Goal: Information Seeking & Learning: Find specific fact

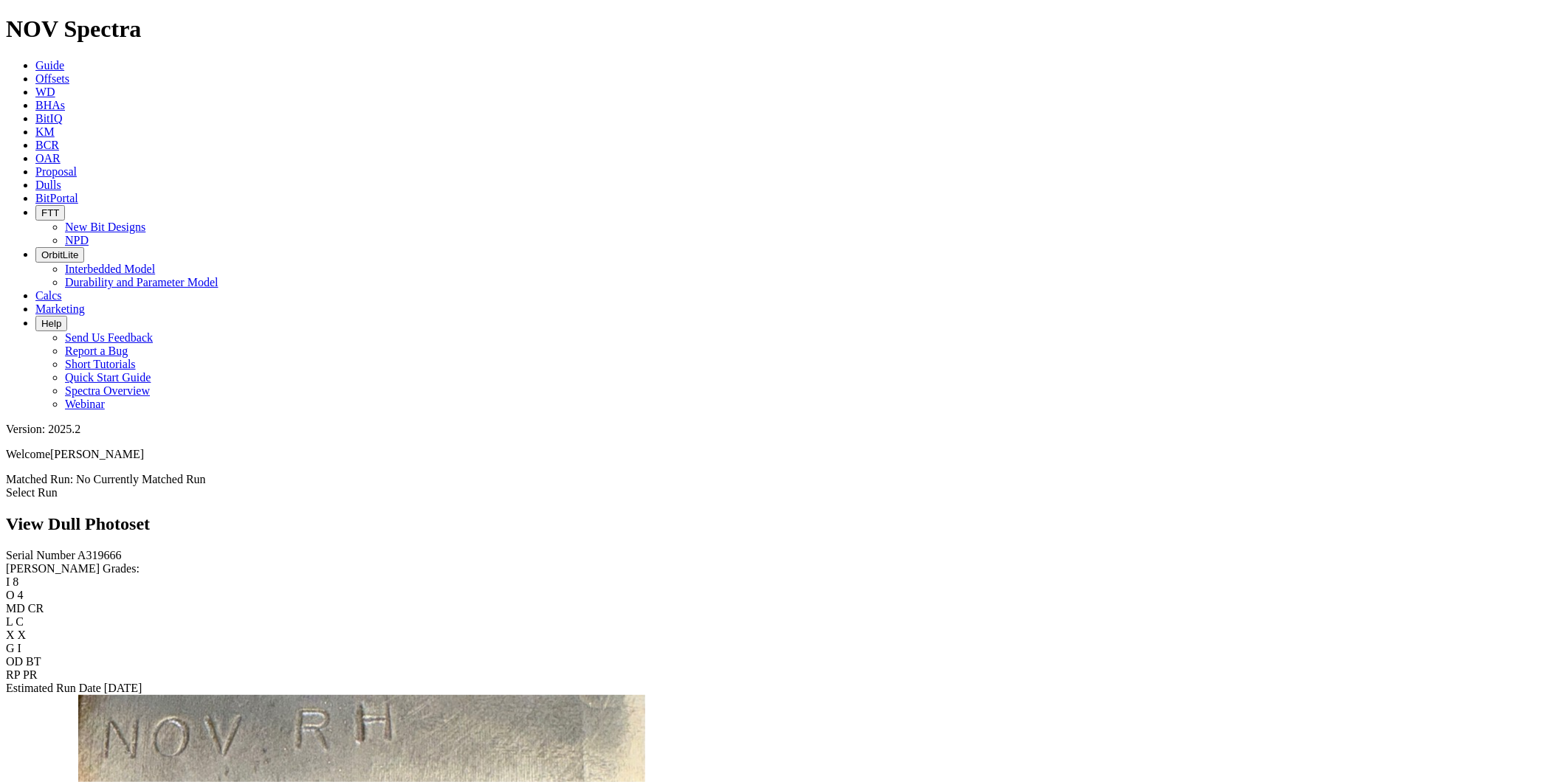
click at [61, 178] on span "Dulls" at bounding box center [48, 184] width 26 height 13
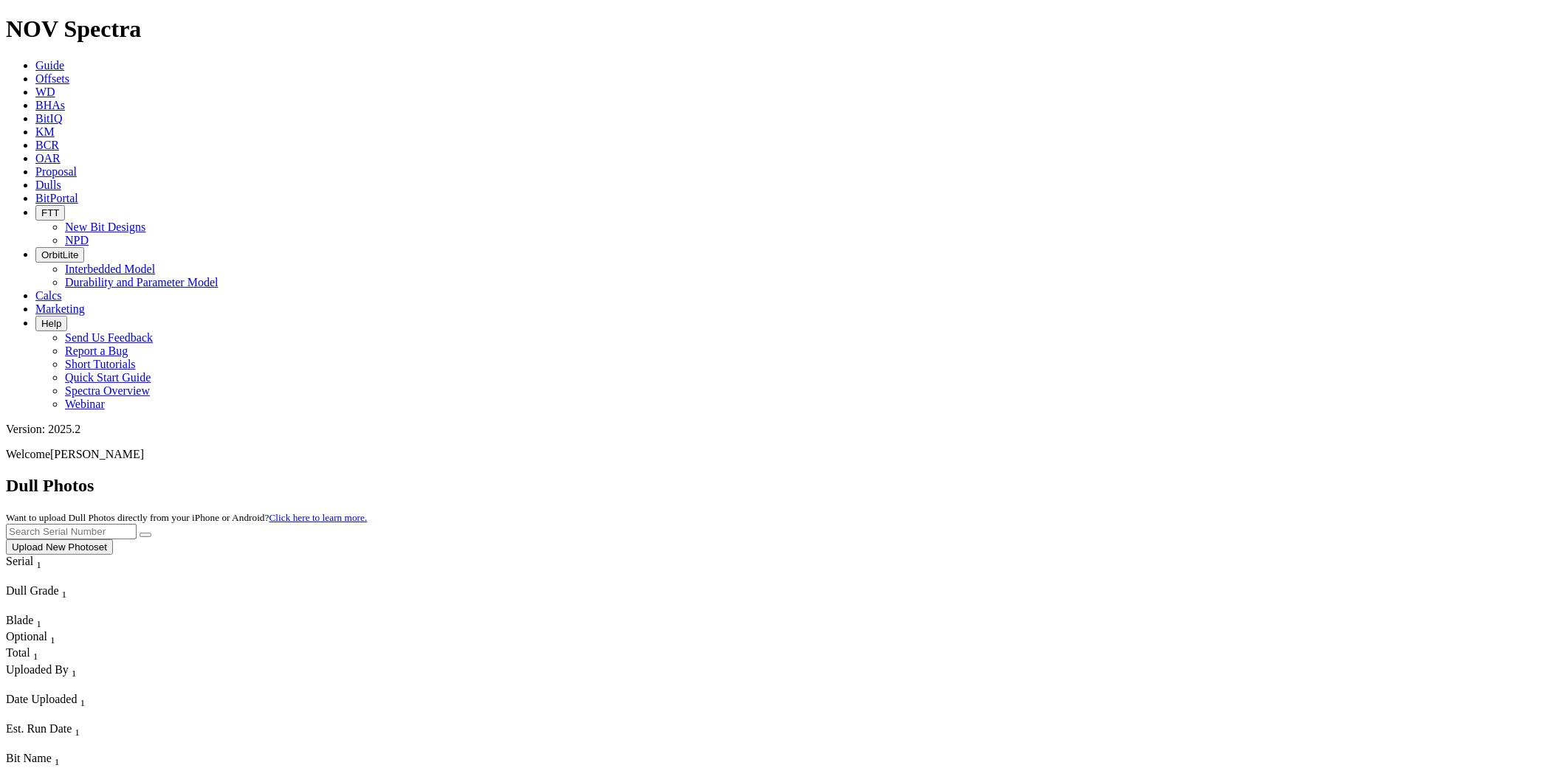
click at [137, 524] on input "text" at bounding box center [71, 532] width 131 height 15
paste input "A318682"
type input "A318682"
click at [151, 533] on button "submit" at bounding box center [145, 534] width 12 height 4
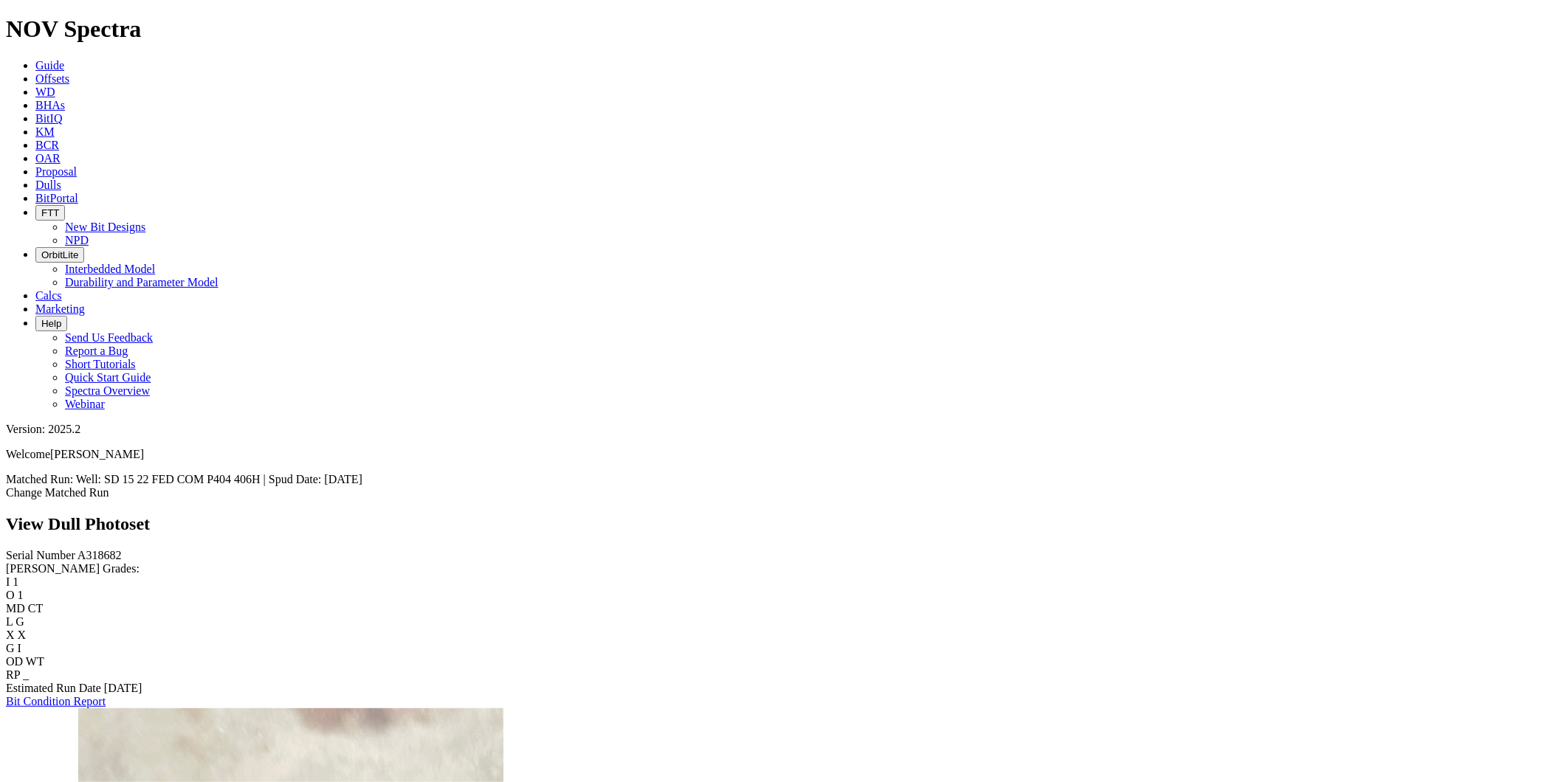
click at [35, 178] on icon at bounding box center [35, 184] width 0 height 13
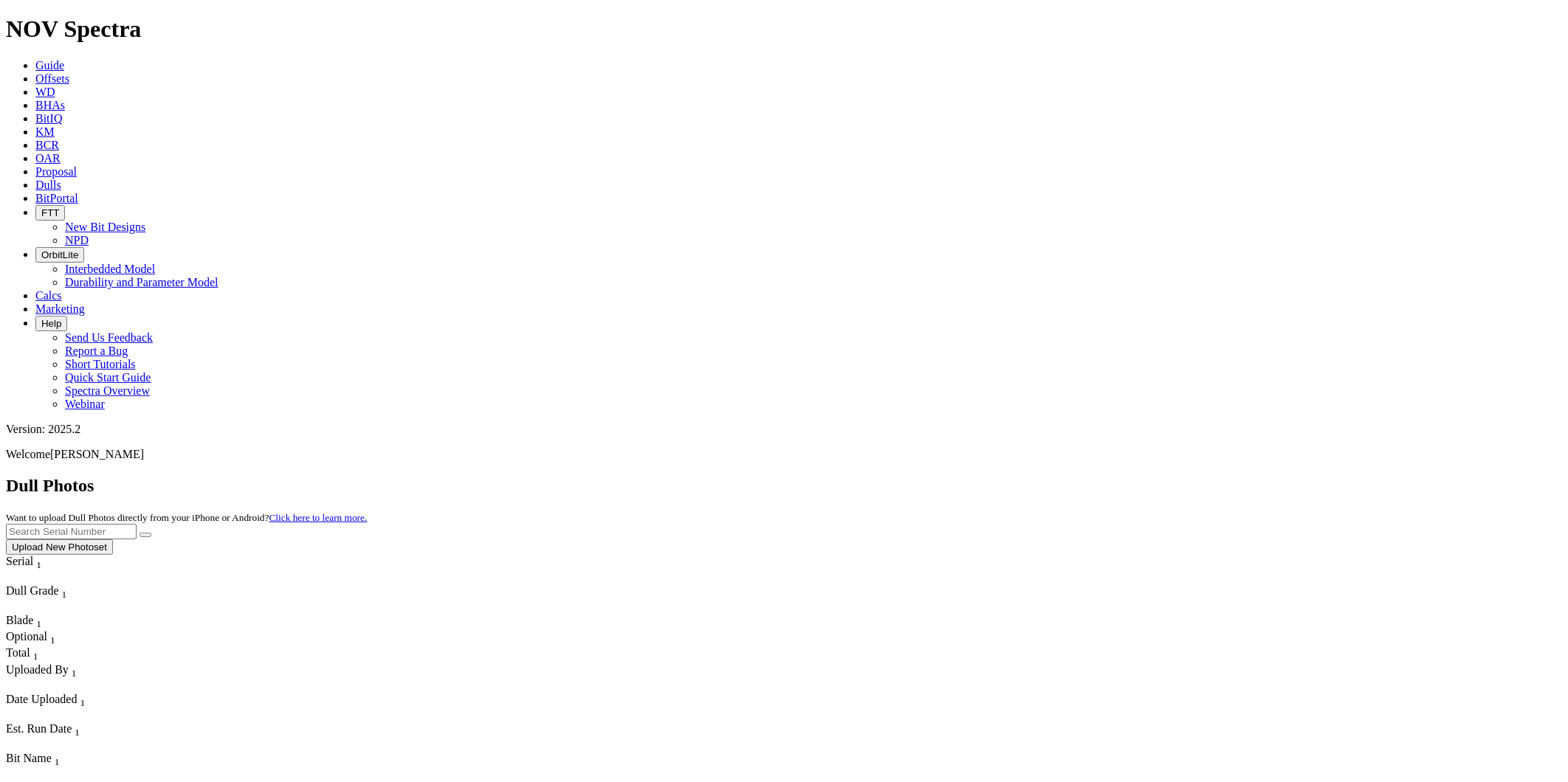
click at [137, 524] on input "text" at bounding box center [71, 532] width 131 height 15
paste input "A320492"
type input "A320492"
click at [151, 533] on button "submit" at bounding box center [145, 534] width 12 height 4
drag, startPoint x: 1245, startPoint y: 68, endPoint x: 1202, endPoint y: 68, distance: 43.0
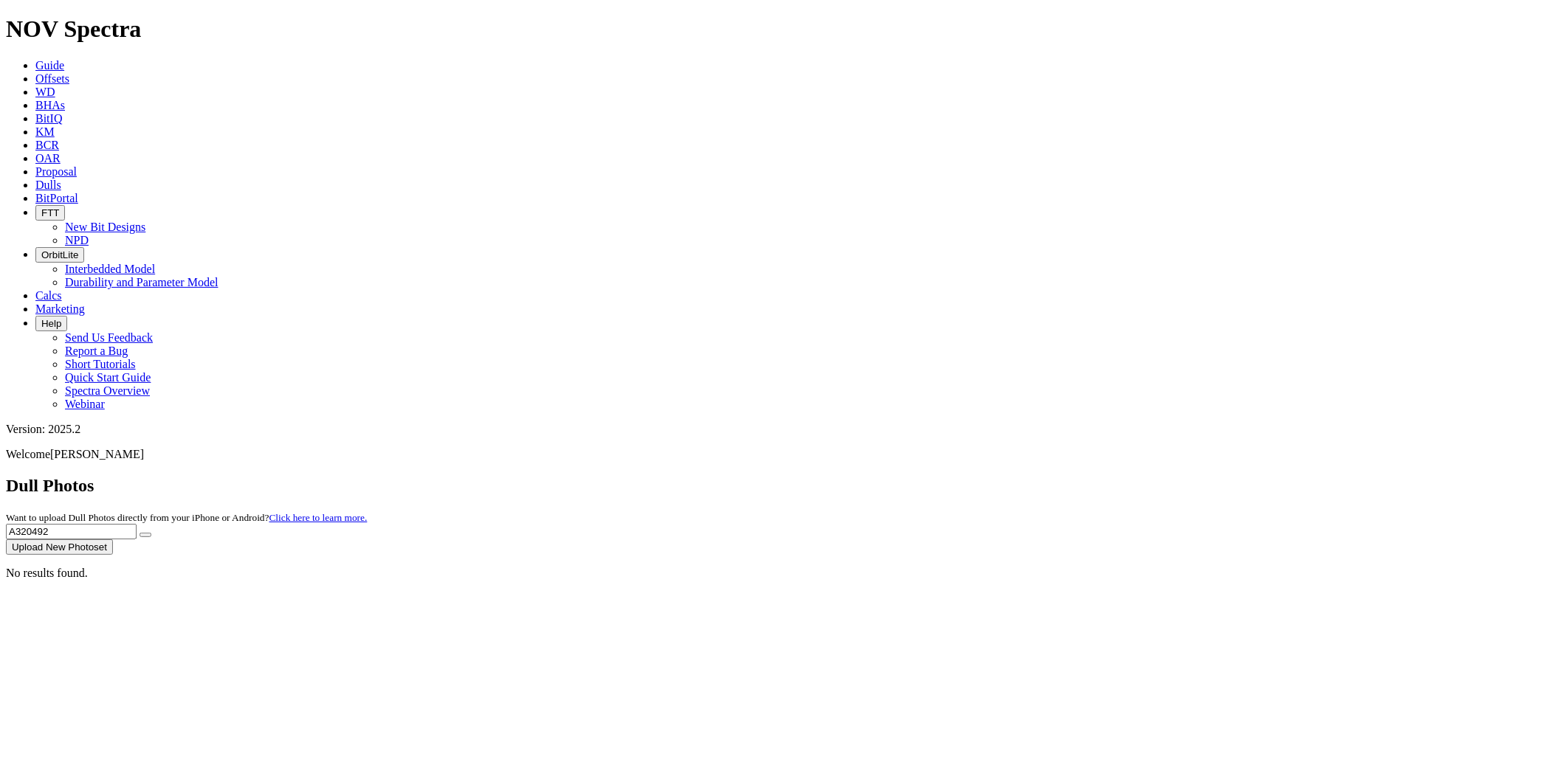
click at [1202, 476] on div "Dull Photos Want to upload Dull Photos directly from your iPhone or Android? Cl…" at bounding box center [784, 516] width 1556 height 79
type input "A320087"
click at [151, 533] on button "submit" at bounding box center [145, 534] width 12 height 4
click at [137, 524] on input "A320087" at bounding box center [71, 532] width 131 height 15
click at [145, 535] on icon "submit" at bounding box center [145, 535] width 0 height 0
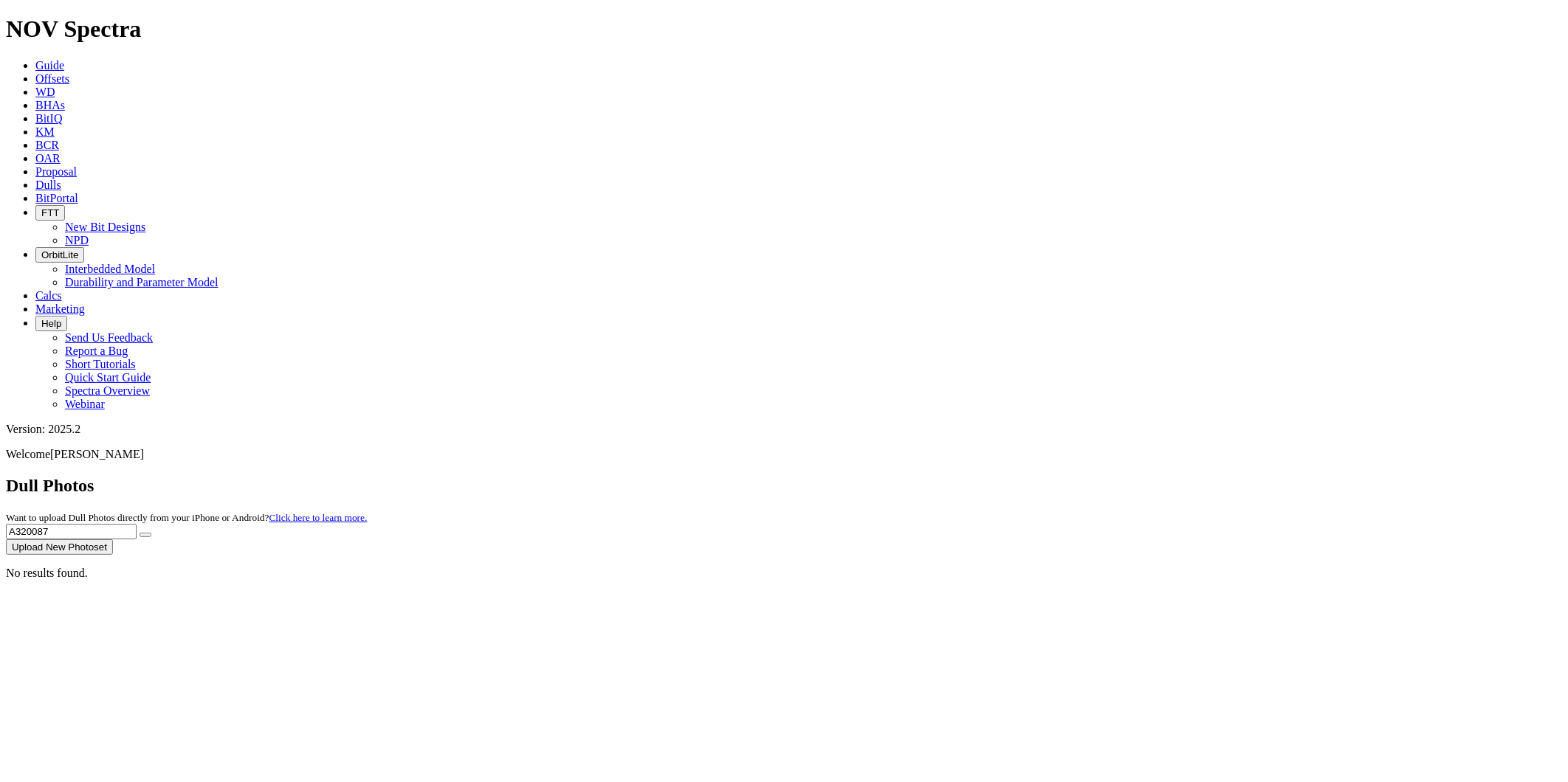
drag, startPoint x: 1276, startPoint y: 67, endPoint x: 1185, endPoint y: 61, distance: 91.2
click at [1185, 476] on div "Dull Photos Want to upload Dull Photos directly from your iPhone or Android? Cl…" at bounding box center [784, 516] width 1556 height 79
type input "A319031"
click at [151, 533] on button "submit" at bounding box center [145, 534] width 12 height 4
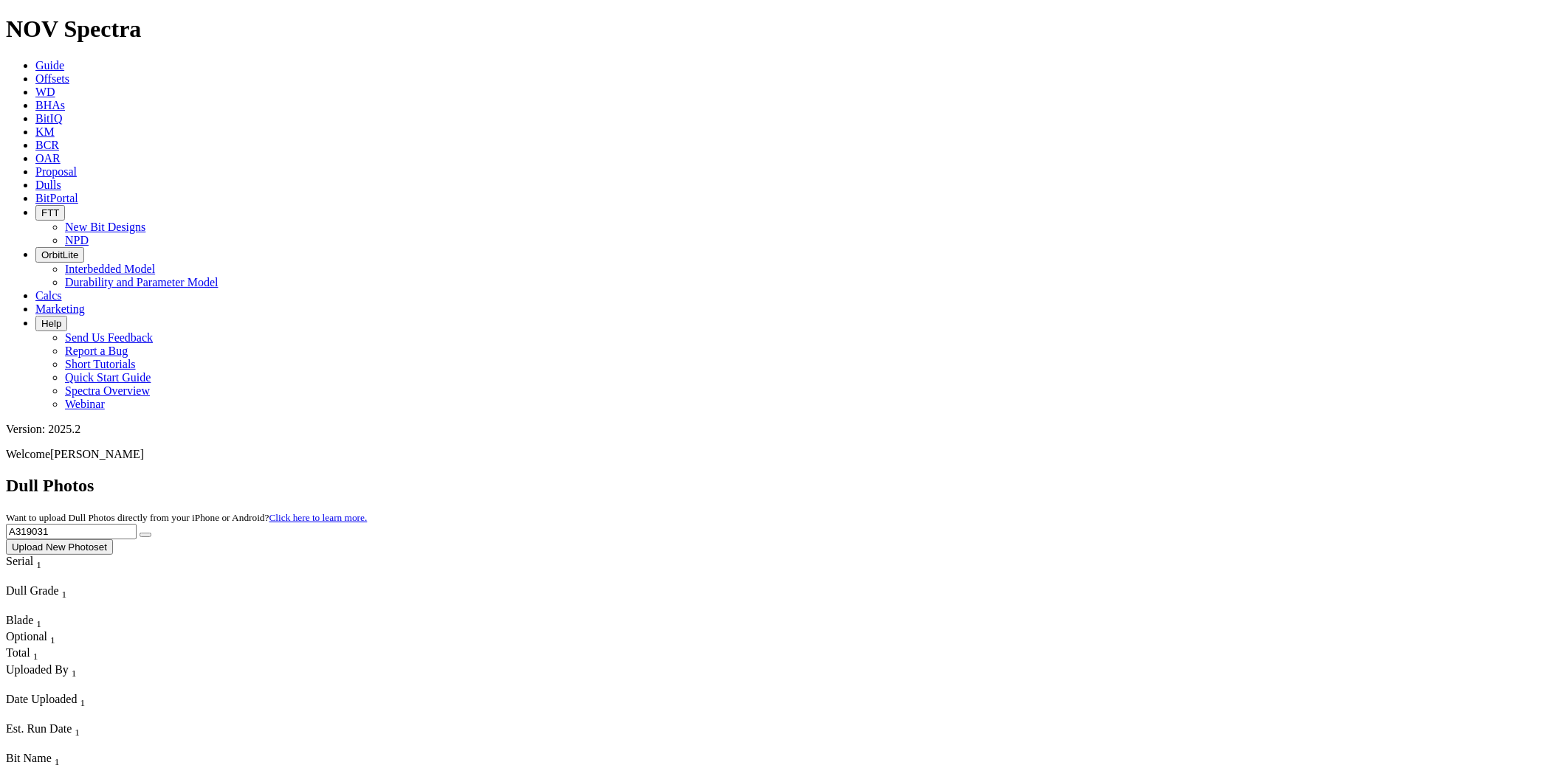
drag, startPoint x: 1283, startPoint y: 67, endPoint x: 1213, endPoint y: 64, distance: 70.1
click at [137, 524] on input "A319031" at bounding box center [71, 532] width 131 height 15
type input "A319290"
click at [151, 533] on button "submit" at bounding box center [145, 534] width 12 height 4
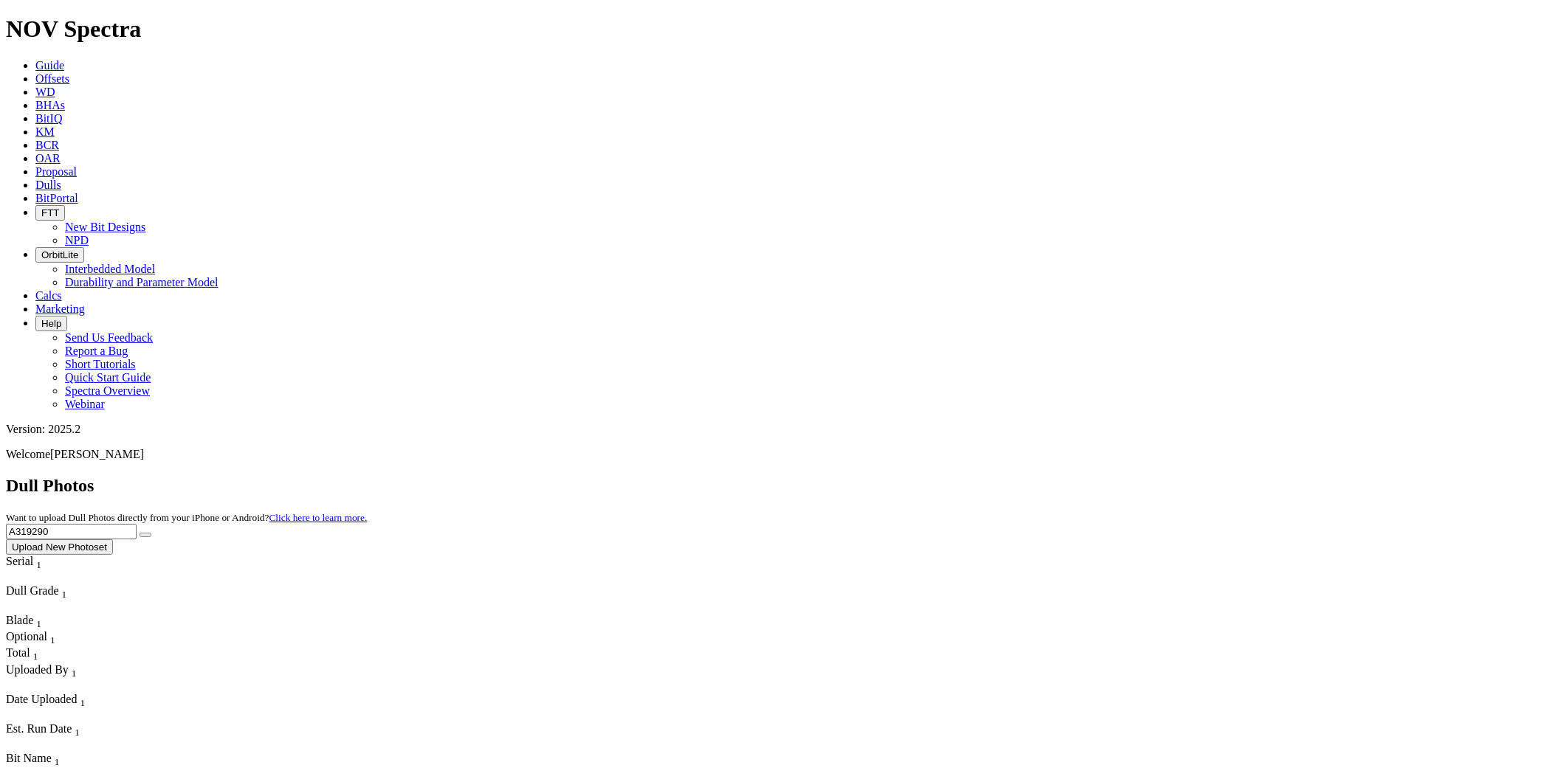
drag, startPoint x: 1297, startPoint y: 68, endPoint x: 1209, endPoint y: 62, distance: 88.2
click at [137, 524] on input "A319290" at bounding box center [71, 532] width 131 height 15
type input "A318113"
click at [151, 533] on button "submit" at bounding box center [145, 534] width 12 height 4
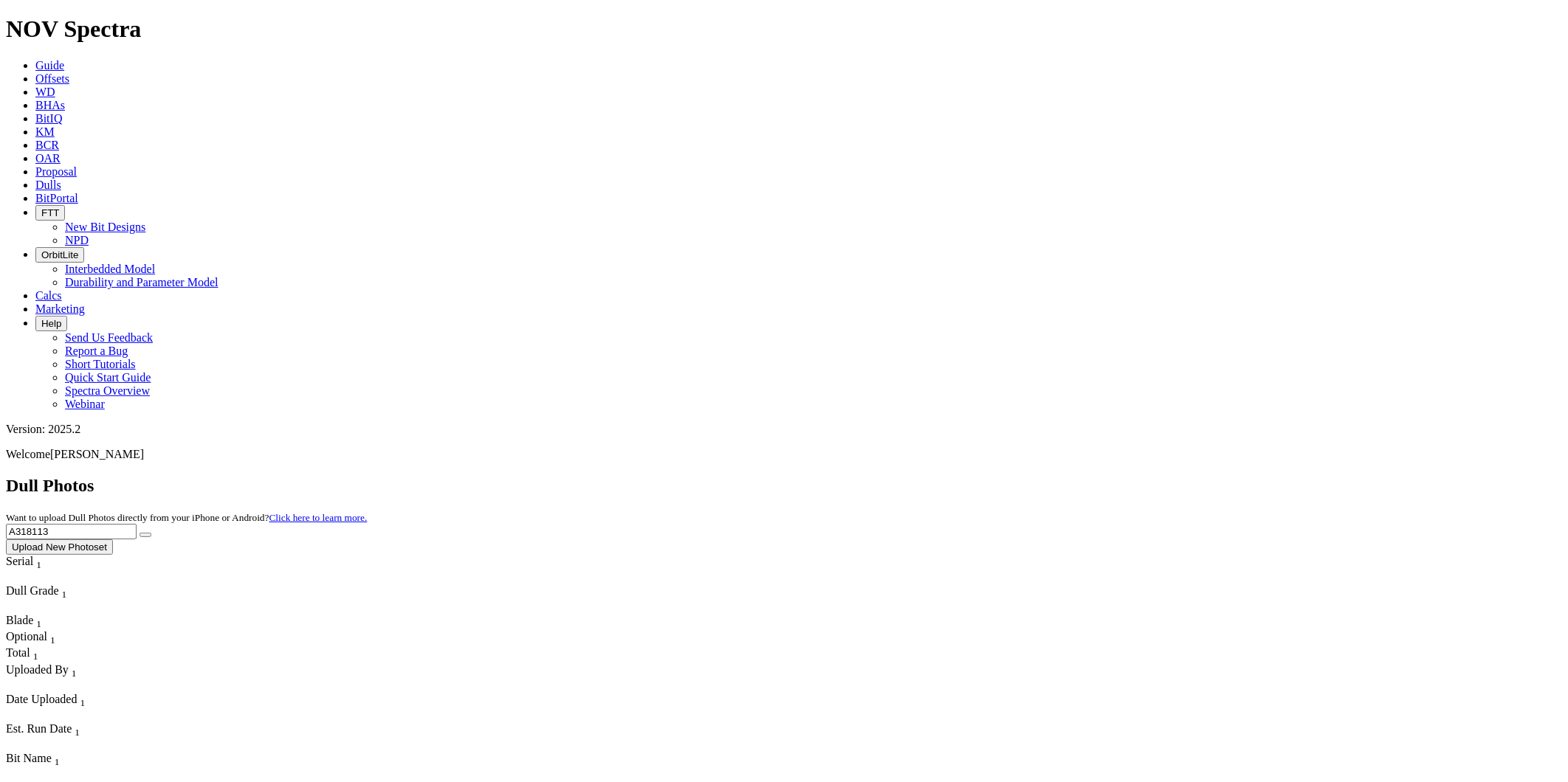
drag, startPoint x: 1260, startPoint y: 60, endPoint x: 1185, endPoint y: 61, distance: 75.0
click at [1185, 476] on div "Dull Photos Want to upload Dull Photos directly from your iPhone or Android? Cl…" at bounding box center [784, 516] width 1556 height 79
type input "A316726"
click at [151, 533] on button "submit" at bounding box center [145, 534] width 12 height 4
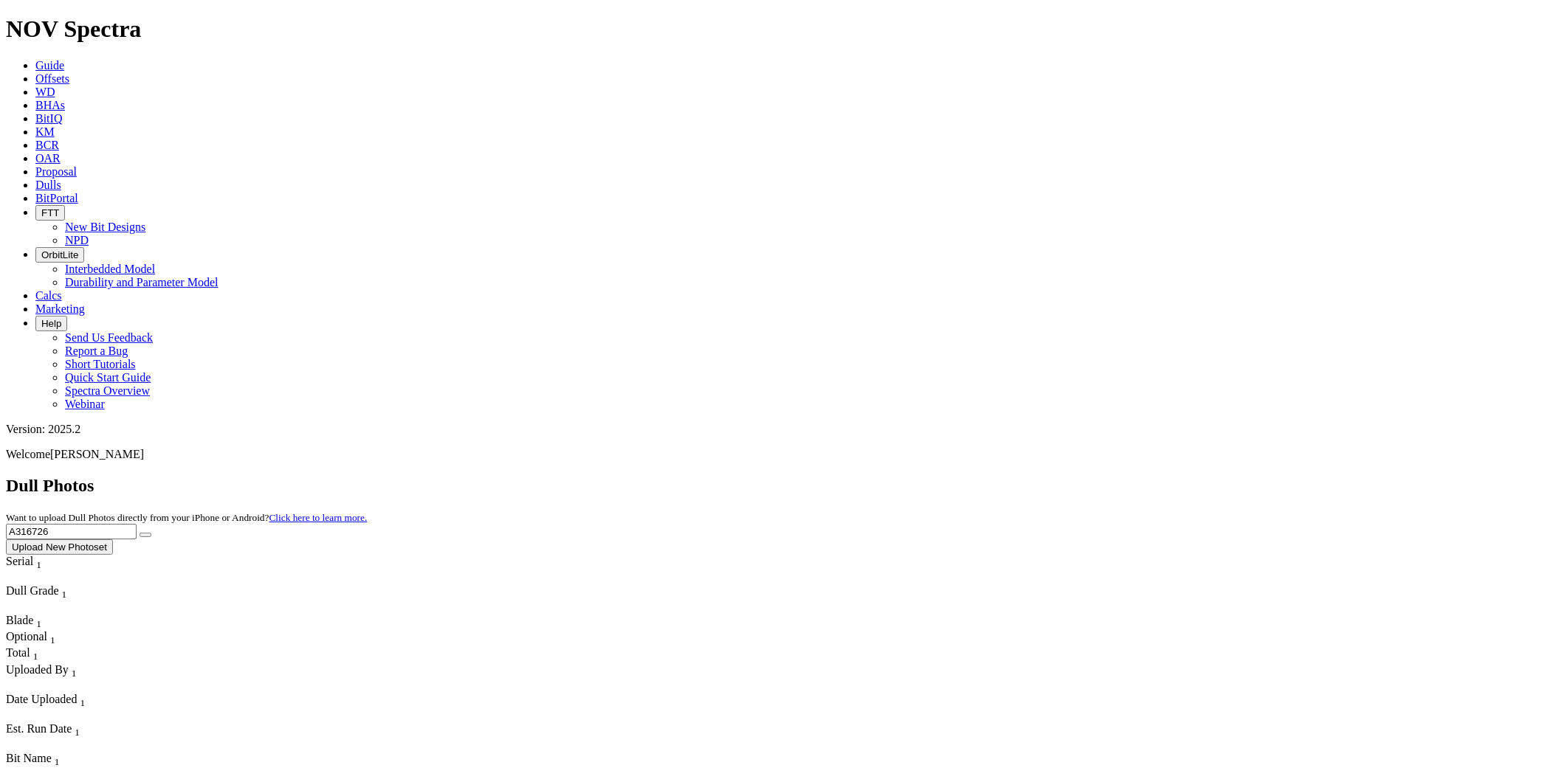
drag, startPoint x: 1281, startPoint y: 55, endPoint x: 1204, endPoint y: 61, distance: 77.2
click at [1204, 476] on div "Dull Photos Want to upload Dull Photos directly from your iPhone or Android? Cl…" at bounding box center [784, 516] width 1556 height 79
click at [145, 535] on icon "submit" at bounding box center [145, 535] width 0 height 0
drag, startPoint x: 1295, startPoint y: 72, endPoint x: 1189, endPoint y: 68, distance: 106.1
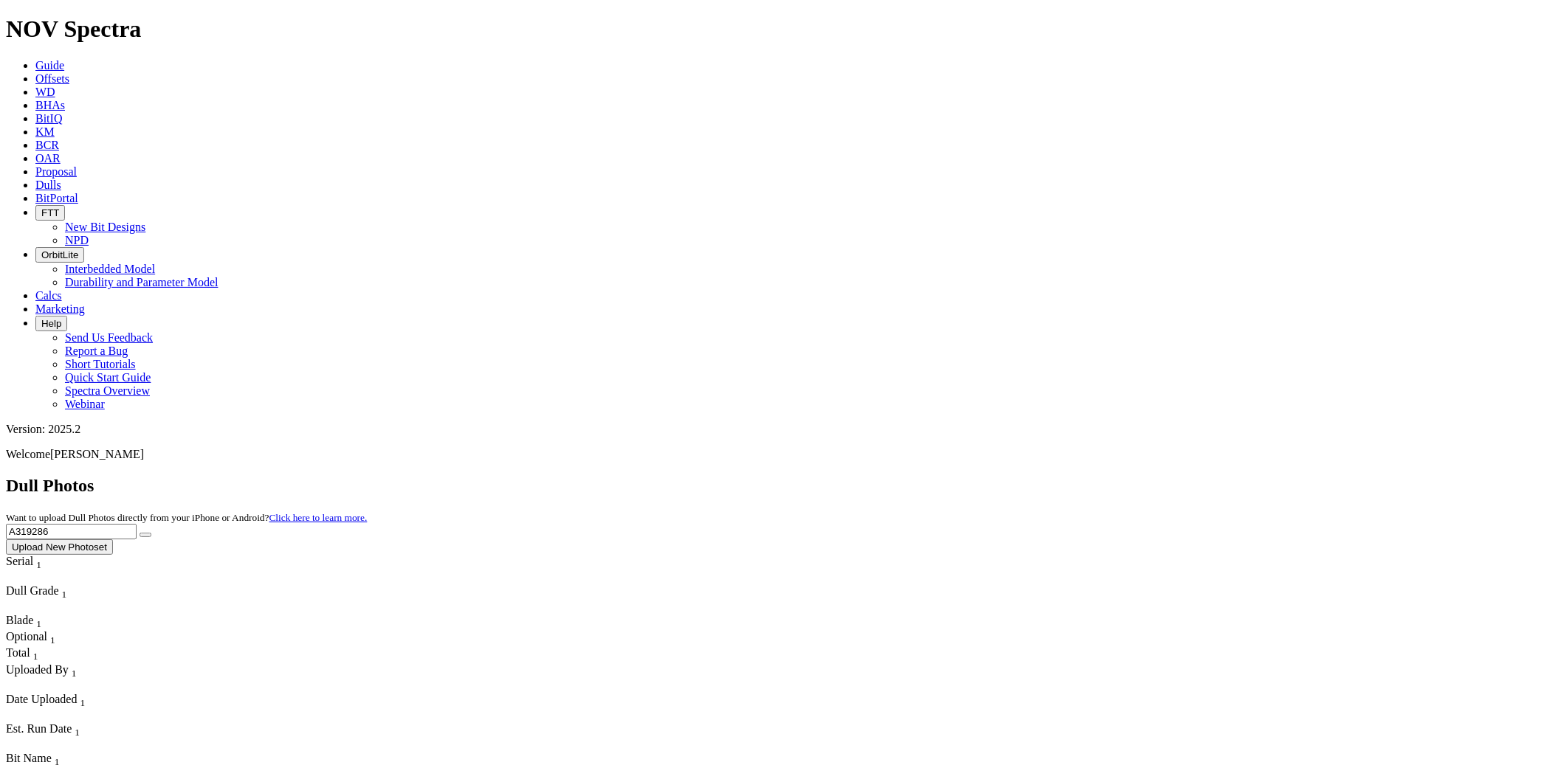
click at [1189, 476] on div "Dull Photos Want to upload Dull Photos directly from your iPhone or Android? Cl…" at bounding box center [784, 516] width 1556 height 79
type input "A319140"
click at [145, 535] on icon "submit" at bounding box center [145, 535] width 0 height 0
drag, startPoint x: 1268, startPoint y: 62, endPoint x: 1150, endPoint y: 52, distance: 118.4
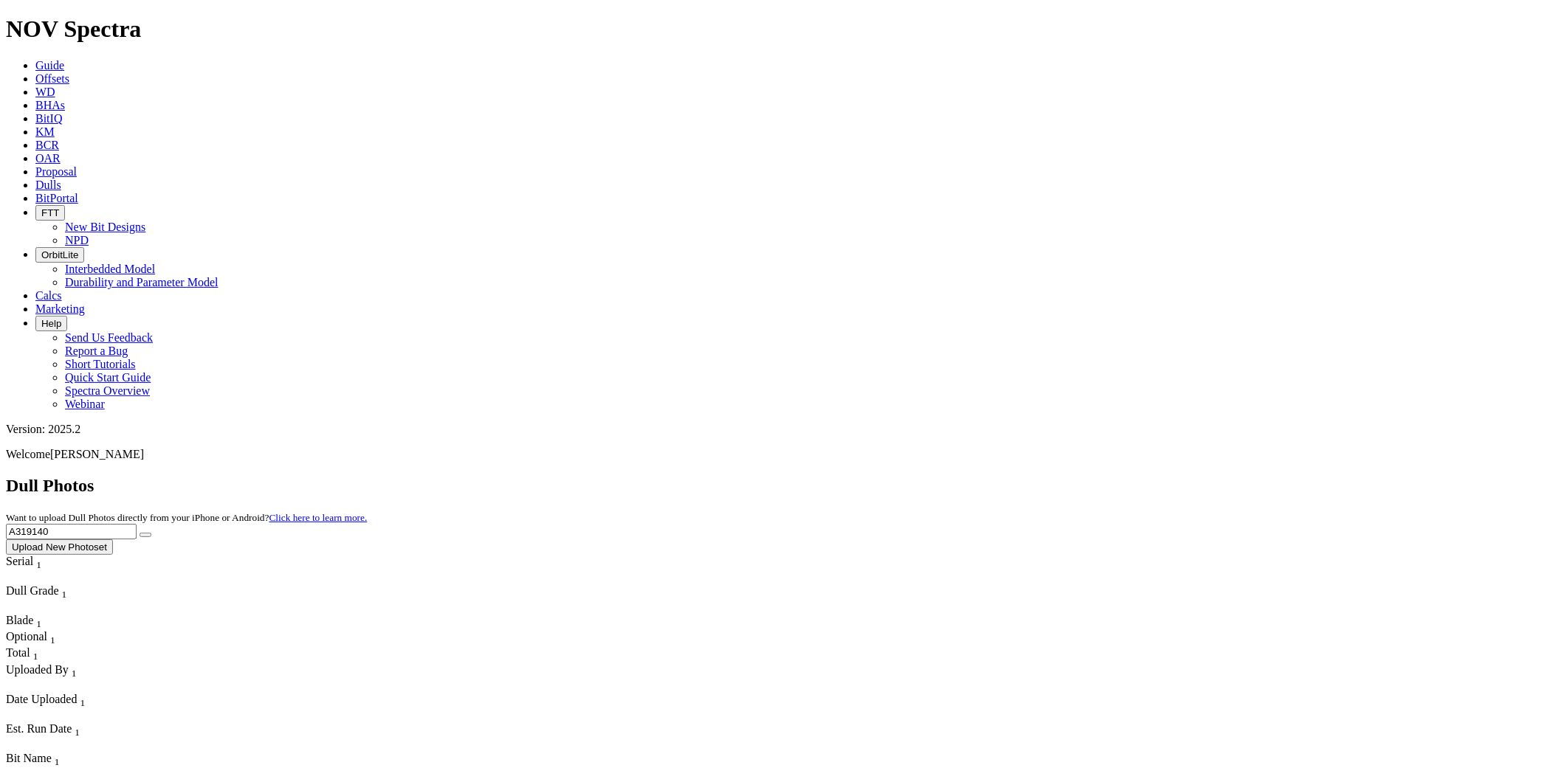
click at [1150, 476] on div "Dull Photos Want to upload Dull Photos directly from your iPhone or Android? Cl…" at bounding box center [784, 516] width 1556 height 79
click at [137, 524] on input "A" at bounding box center [71, 532] width 131 height 15
type input "A311364"
click at [151, 533] on button "submit" at bounding box center [145, 534] width 12 height 4
drag, startPoint x: 1275, startPoint y: 59, endPoint x: 1214, endPoint y: 75, distance: 63.1
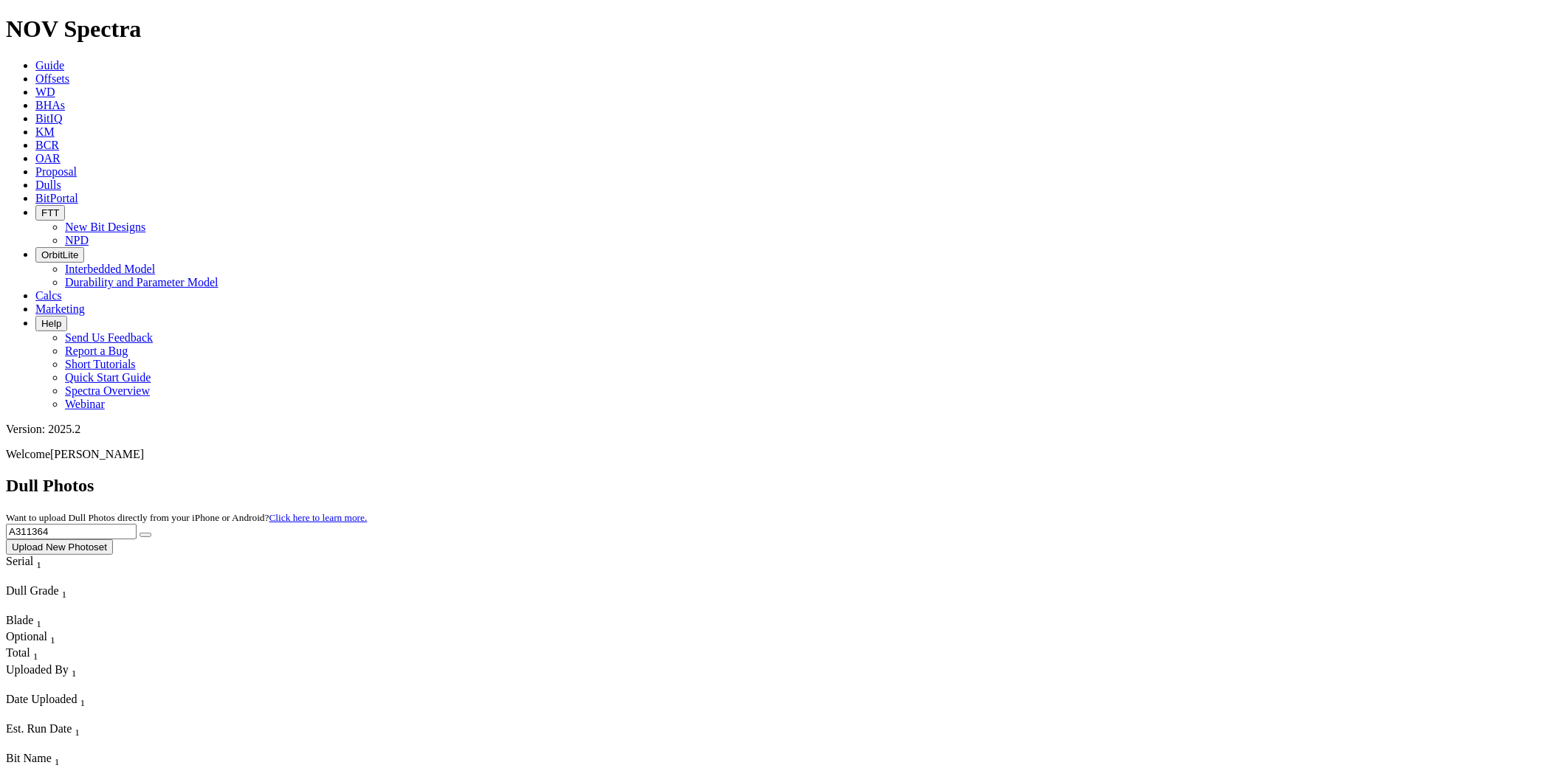
click at [137, 524] on input "A311364" at bounding box center [71, 532] width 131 height 15
type input "A318880"
click at [151, 533] on button "submit" at bounding box center [145, 534] width 12 height 4
drag, startPoint x: 1304, startPoint y: 61, endPoint x: 1174, endPoint y: 56, distance: 130.1
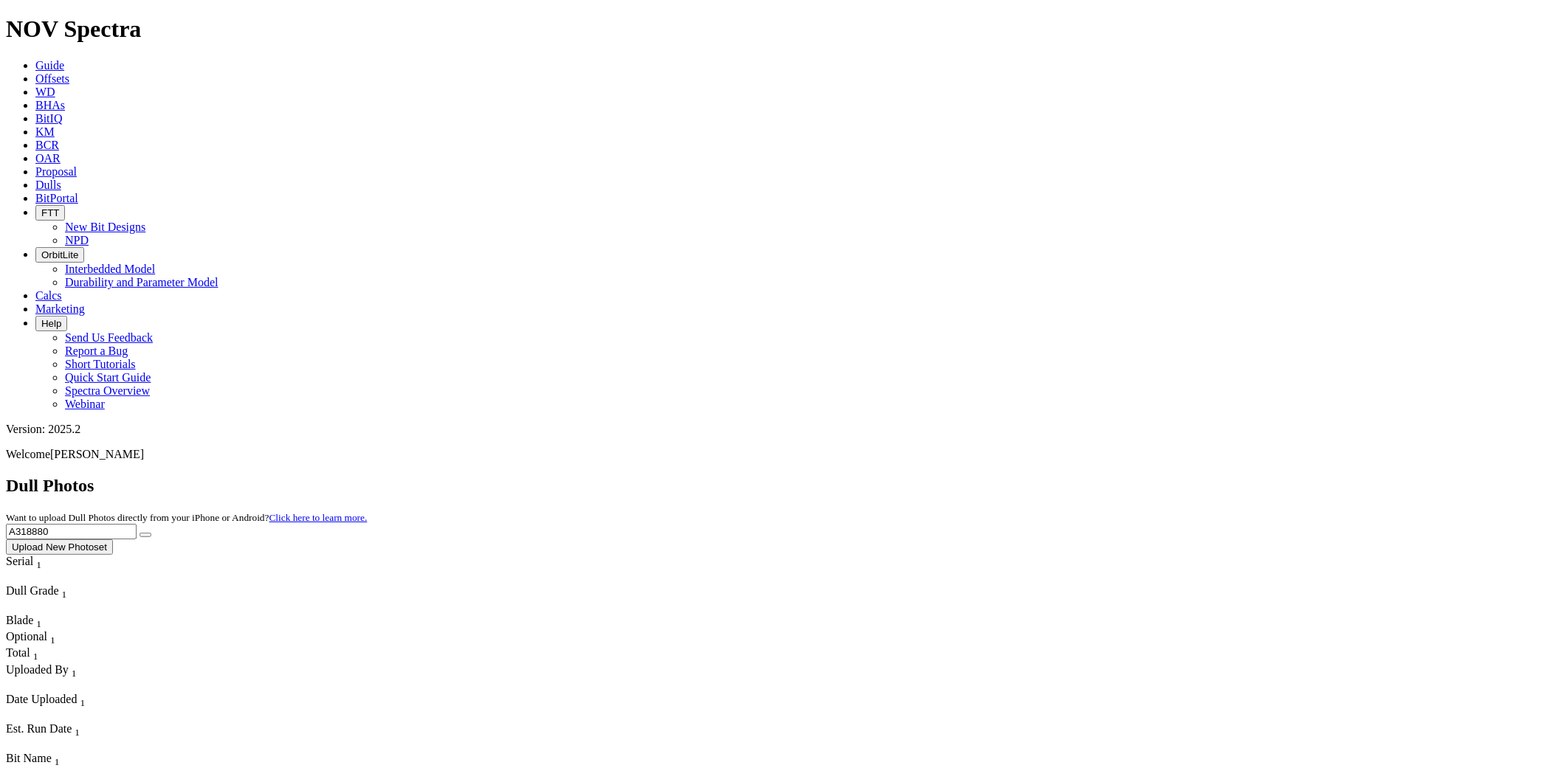
click at [1174, 476] on div "Dull Photos Want to upload Dull Photos directly from your iPhone or Android? Cl…" at bounding box center [784, 516] width 1556 height 79
type input "A317101"
click at [145, 535] on icon "submit" at bounding box center [145, 535] width 0 height 0
drag, startPoint x: 1272, startPoint y: 60, endPoint x: 1192, endPoint y: 64, distance: 80.1
click at [1192, 476] on div "Dull Photos Want to upload Dull Photos directly from your iPhone or Android? Cl…" at bounding box center [784, 516] width 1556 height 79
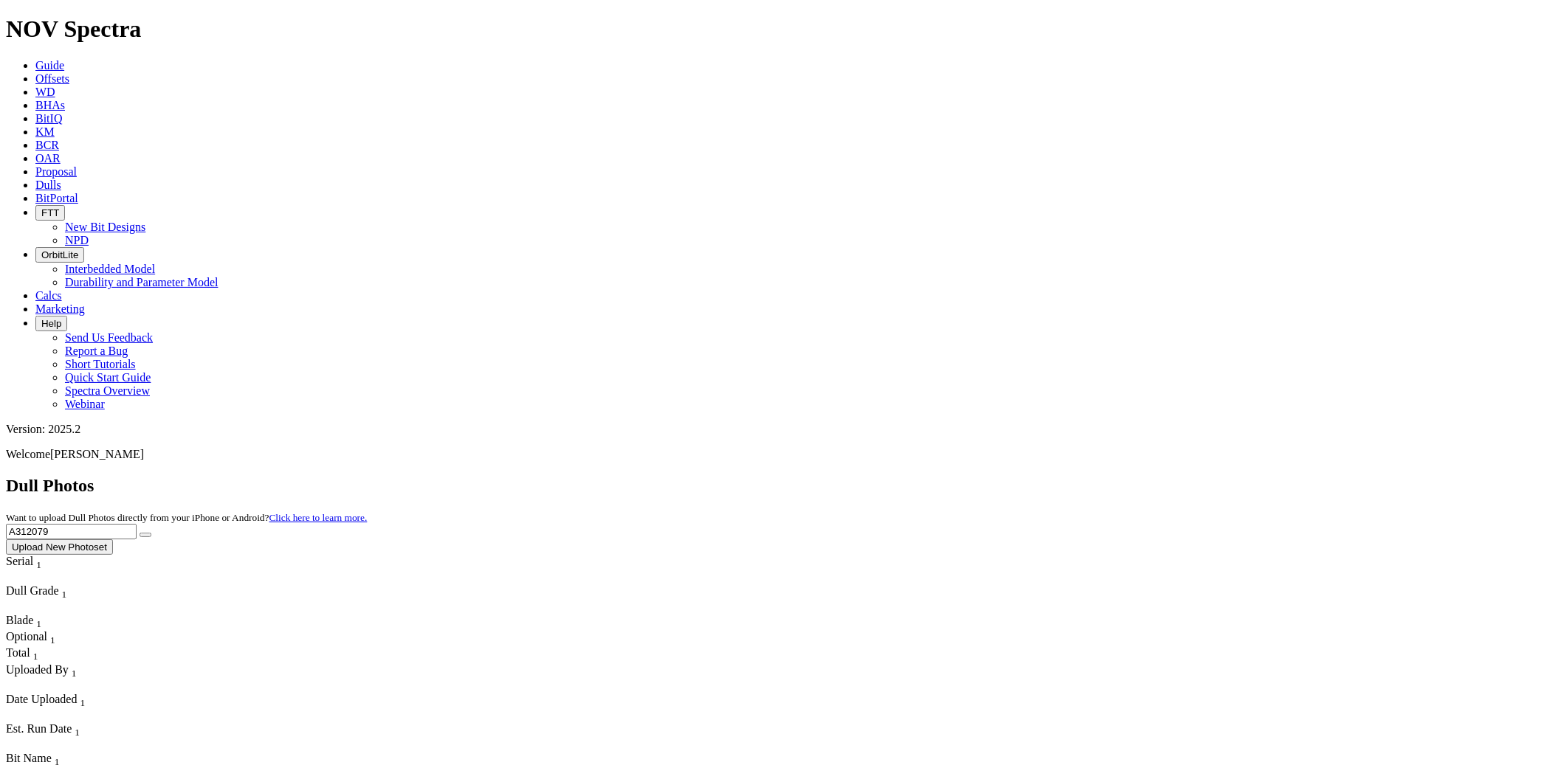
click at [145, 535] on icon "submit" at bounding box center [145, 535] width 0 height 0
drag, startPoint x: 1309, startPoint y: 70, endPoint x: 1167, endPoint y: 67, distance: 142.0
click at [1167, 476] on div "Dull Photos Want to upload Dull Photos directly from your iPhone or Android? Cl…" at bounding box center [784, 516] width 1556 height 79
click at [145, 535] on icon "submit" at bounding box center [145, 535] width 0 height 0
drag, startPoint x: 1278, startPoint y: 59, endPoint x: 1208, endPoint y: 64, distance: 70.2
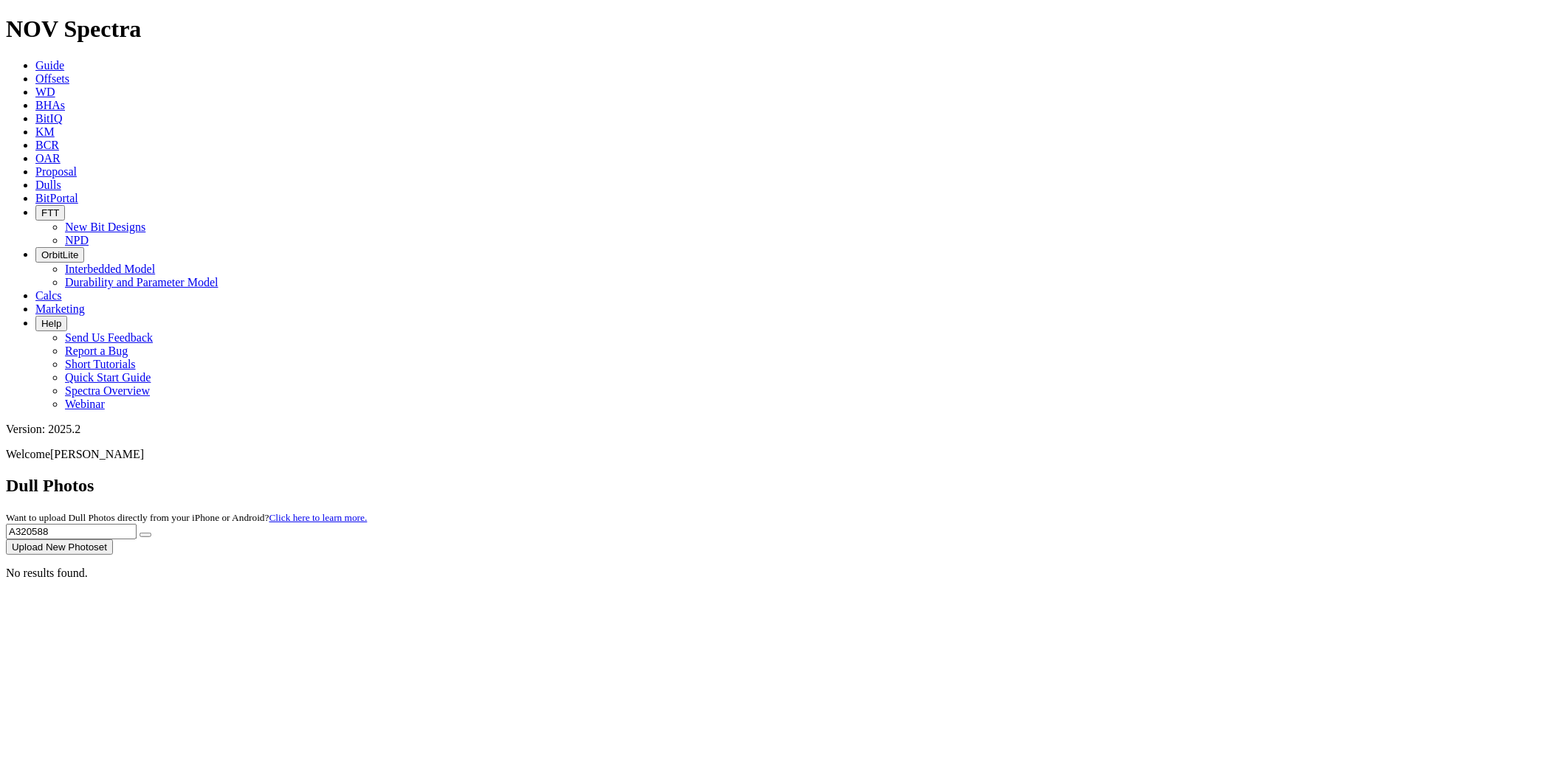
click at [137, 524] on input "A320588" at bounding box center [71, 532] width 131 height 15
click at [151, 533] on button "submit" at bounding box center [145, 534] width 12 height 4
drag, startPoint x: 1273, startPoint y: 67, endPoint x: 1211, endPoint y: 72, distance: 62.2
click at [137, 524] on input "A319670" at bounding box center [71, 532] width 131 height 15
type input "A318294"
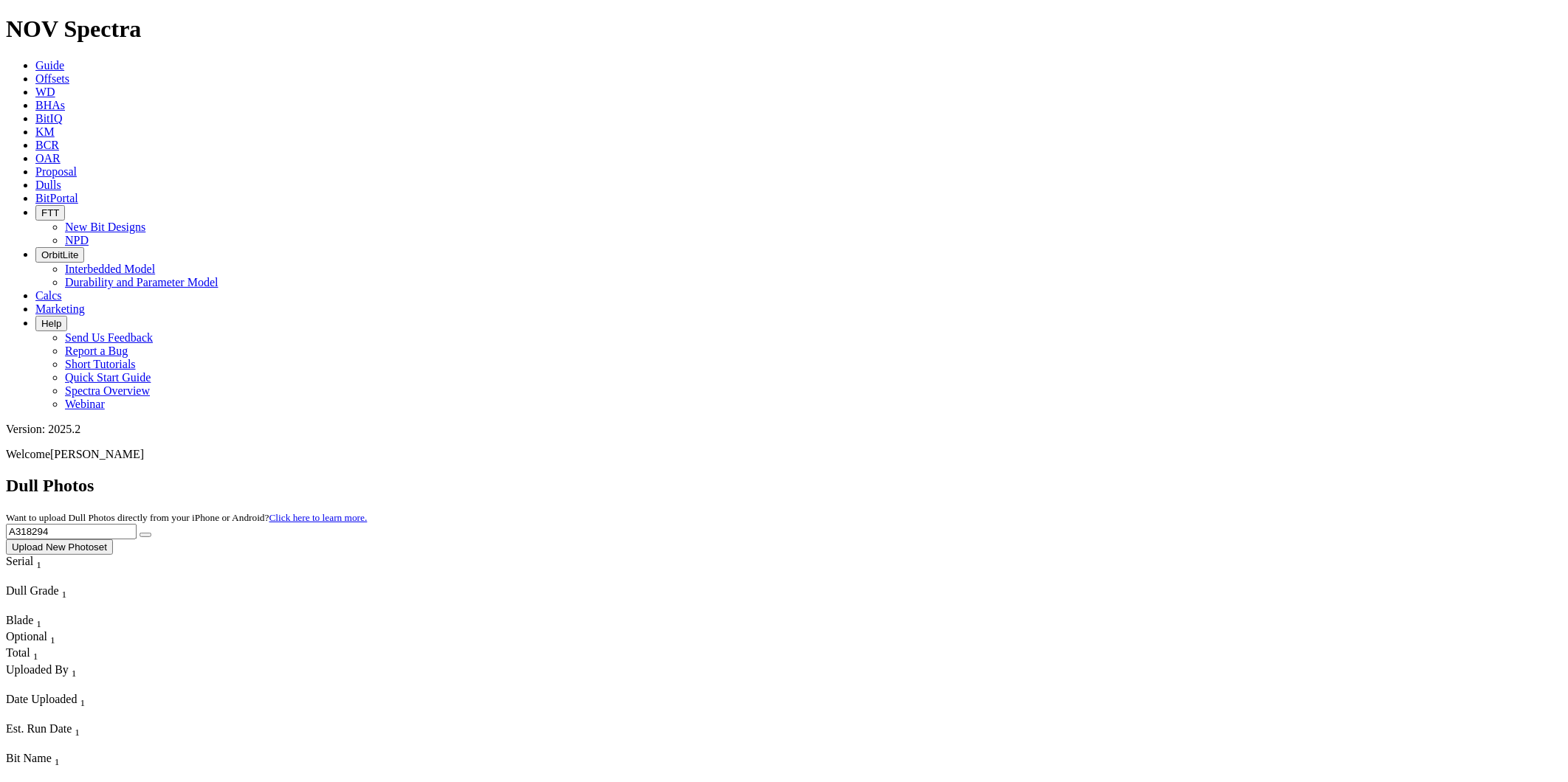
click at [151, 533] on button "submit" at bounding box center [145, 534] width 12 height 4
drag, startPoint x: 1267, startPoint y: 59, endPoint x: 1208, endPoint y: 67, distance: 59.5
click at [137, 524] on input "A318294" at bounding box center [71, 532] width 131 height 15
type input "A320489"
click at [151, 533] on button "submit" at bounding box center [145, 534] width 12 height 4
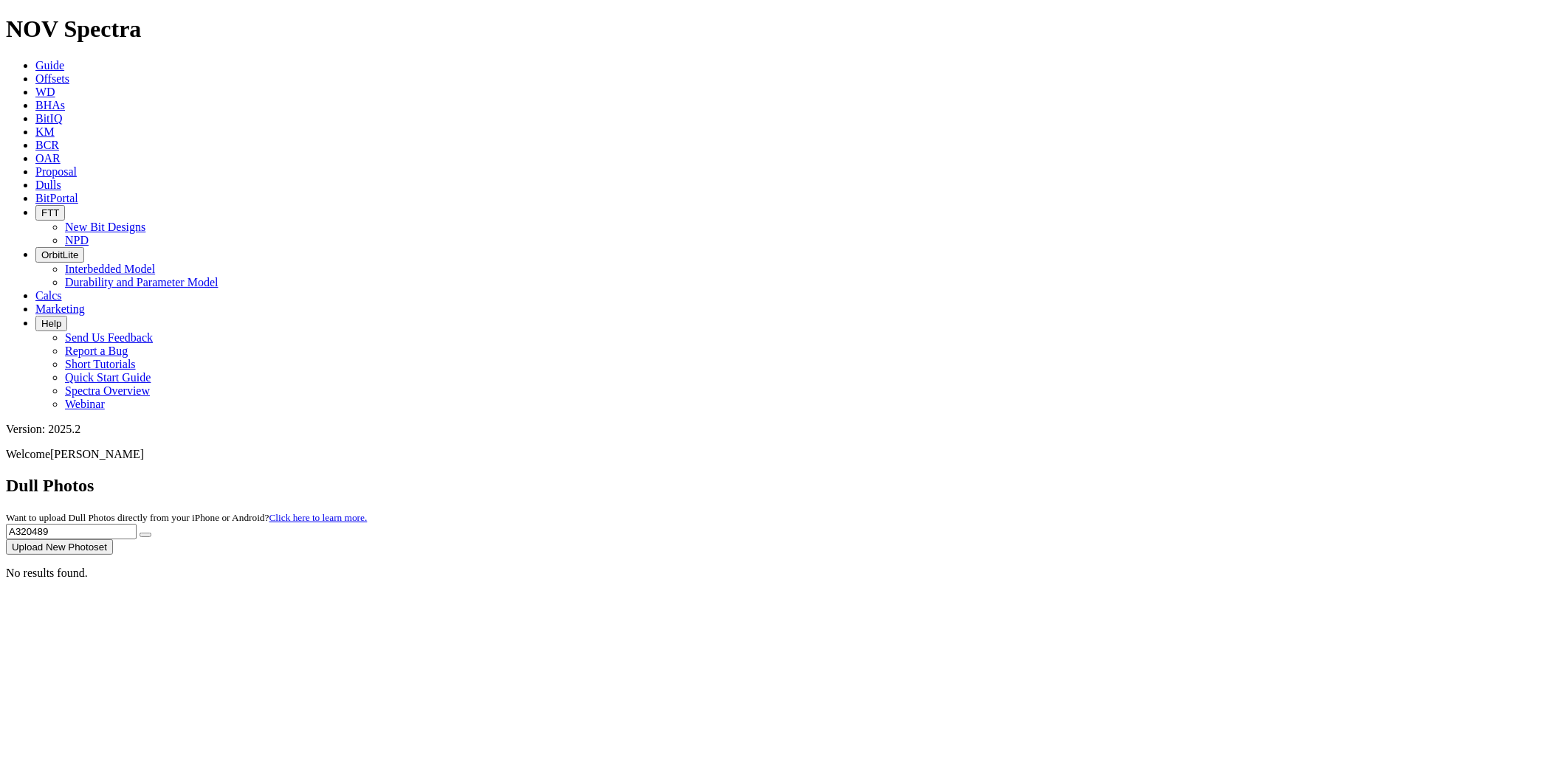
click at [137, 524] on input "A320489" at bounding box center [71, 532] width 131 height 15
type input "A"
click at [35, 59] on icon at bounding box center [35, 65] width 0 height 13
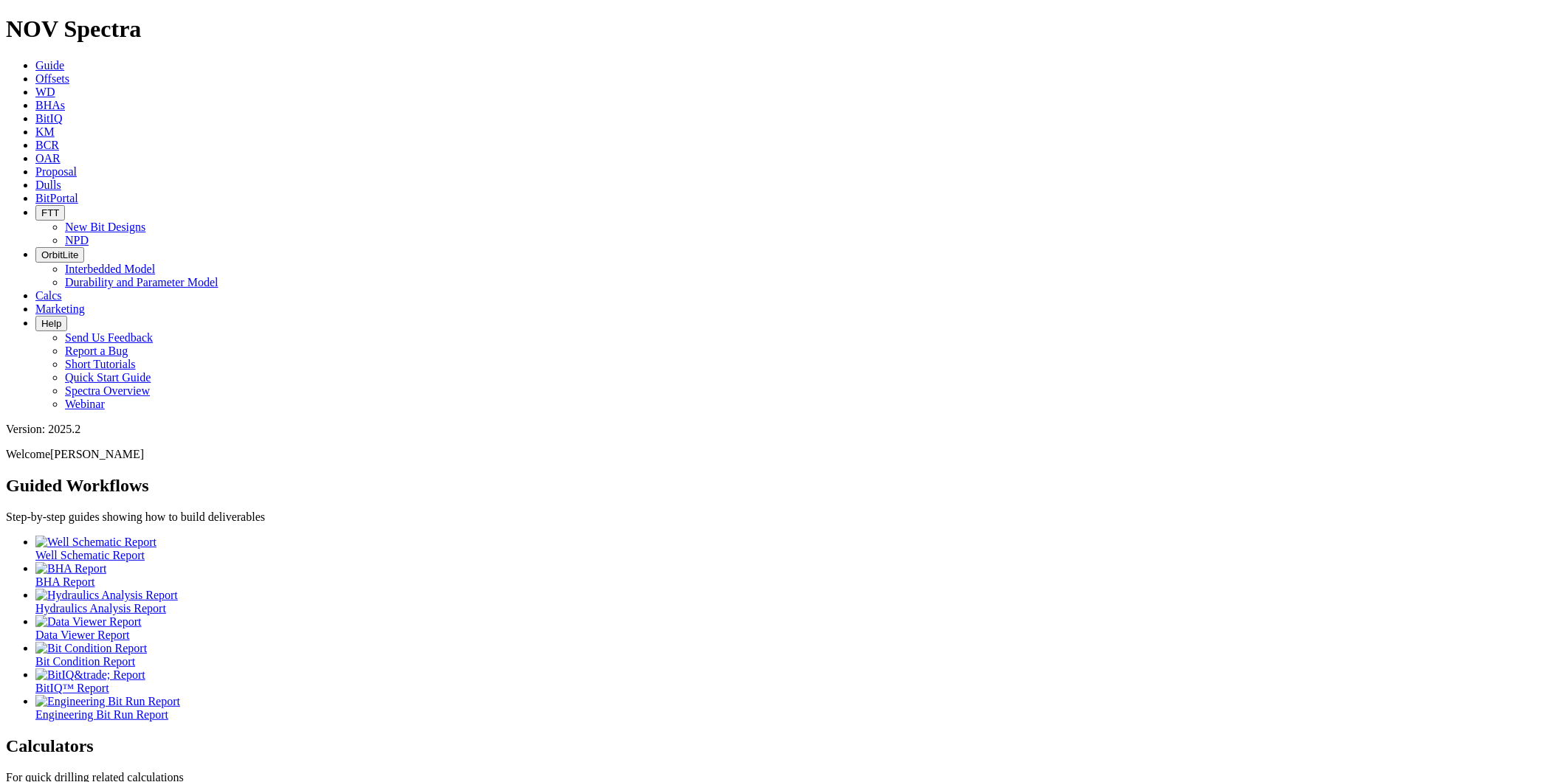
click at [61, 178] on span "Dulls" at bounding box center [48, 184] width 26 height 13
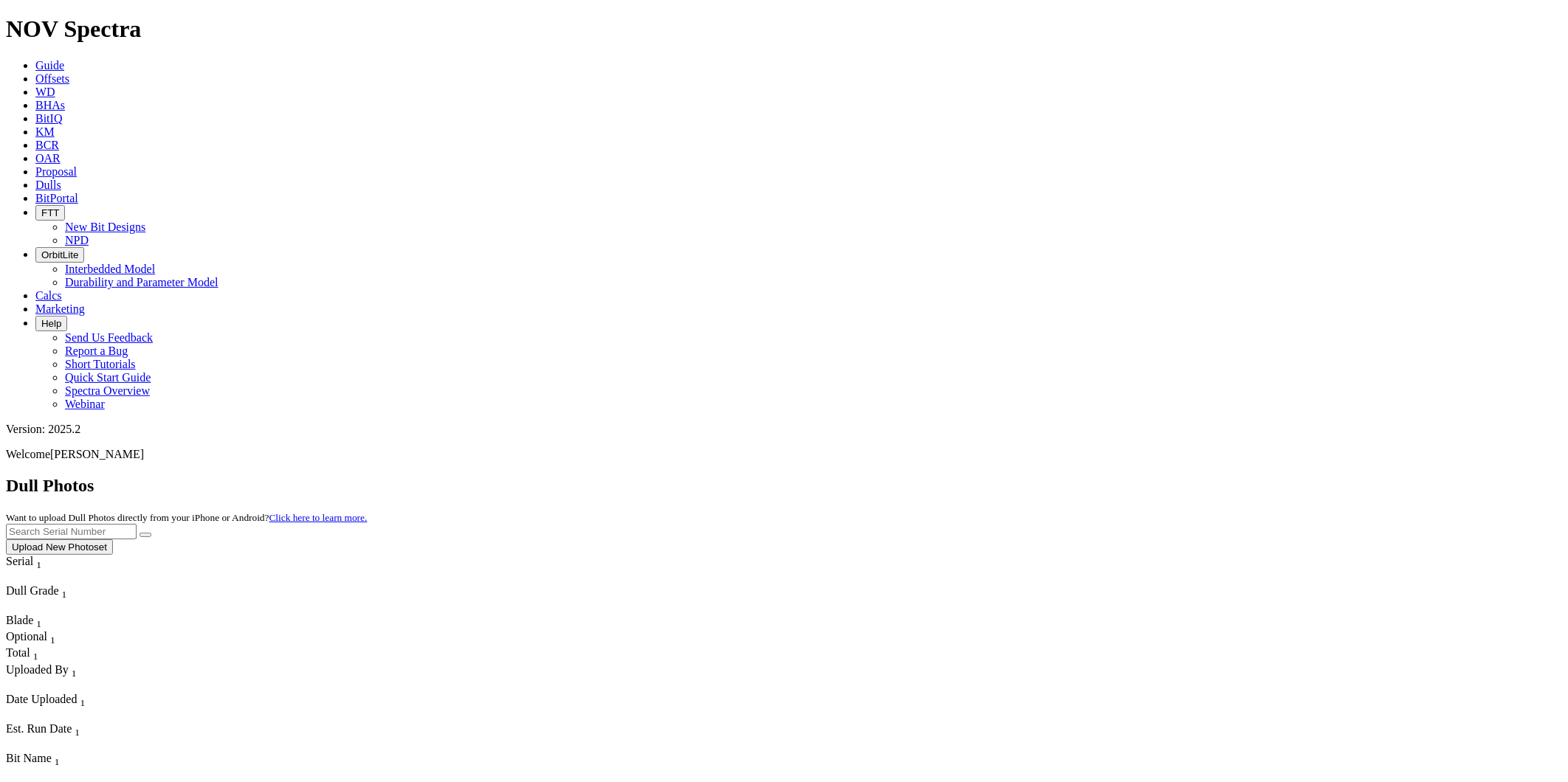
click at [137, 524] on input "text" at bounding box center [71, 532] width 131 height 15
click at [137, 524] on input "a319666" at bounding box center [71, 532] width 131 height 15
type input "A319666"
click at [1401, 476] on div "Dull Photos Want to upload Dull Photos directly from your iPhone or Android? Cl…" at bounding box center [784, 516] width 1556 height 79
click at [145, 535] on icon "submit" at bounding box center [145, 535] width 0 height 0
